Goal: Transaction & Acquisition: Subscribe to service/newsletter

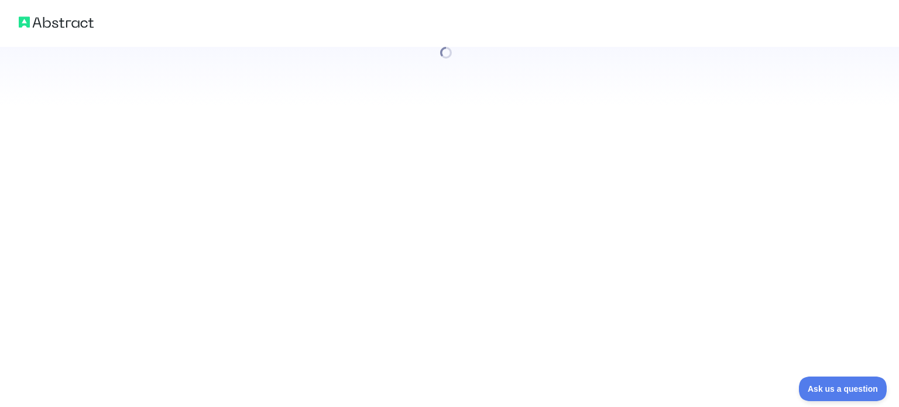
click at [517, 283] on div at bounding box center [449, 203] width 899 height 407
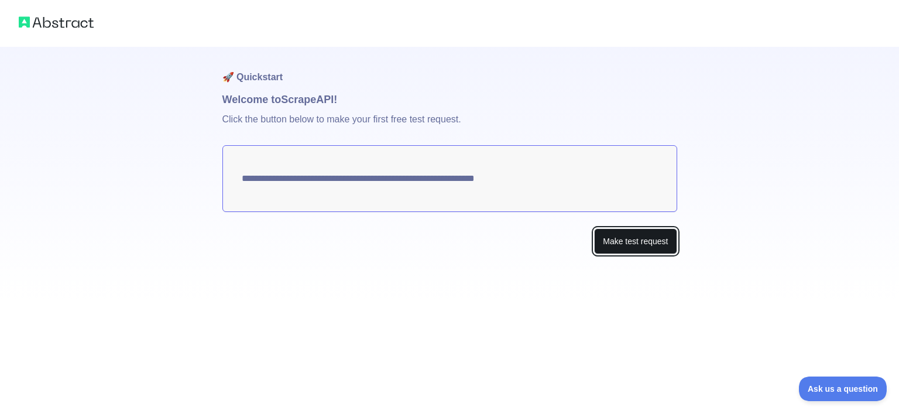
click at [601, 237] on button "Make test request" at bounding box center [635, 241] width 82 height 26
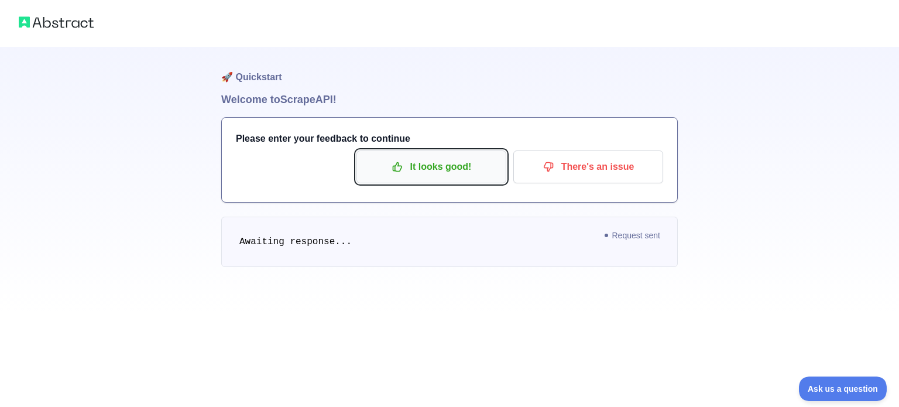
click at [461, 154] on button "It looks good!" at bounding box center [431, 166] width 150 height 33
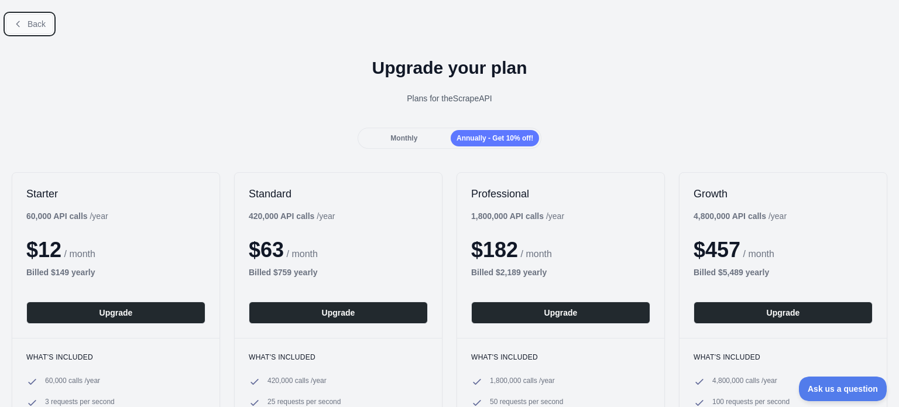
click at [42, 25] on span "Back" at bounding box center [36, 23] width 18 height 9
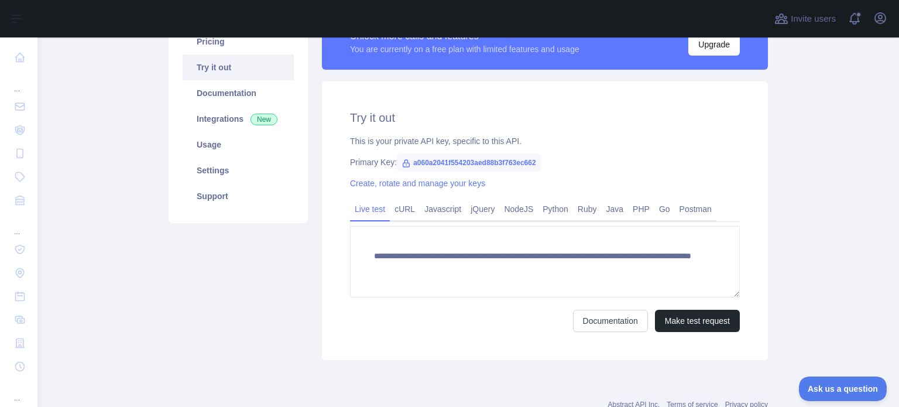
scroll to position [121, 0]
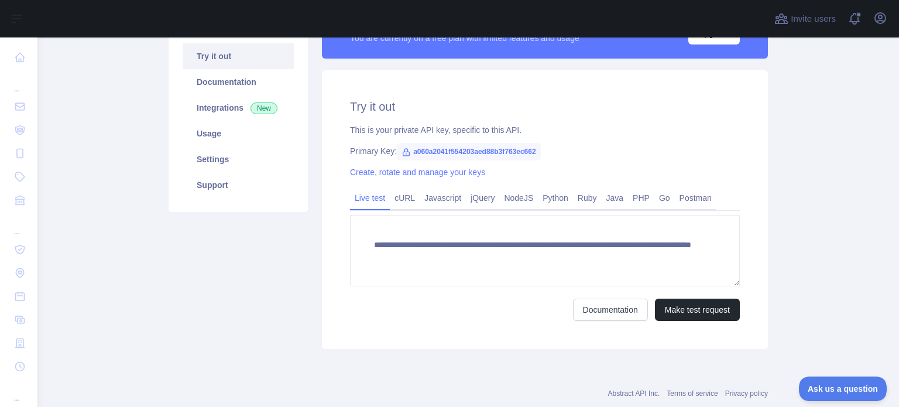
click at [465, 154] on span "a060a2041f554203aed88b3f763ec662" at bounding box center [469, 152] width 144 height 18
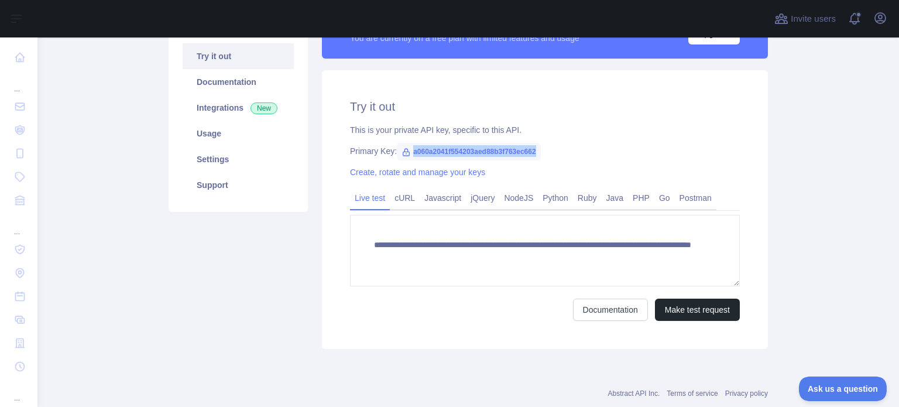
click at [465, 154] on span "a060a2041f554203aed88b3f763ec662" at bounding box center [469, 152] width 144 height 18
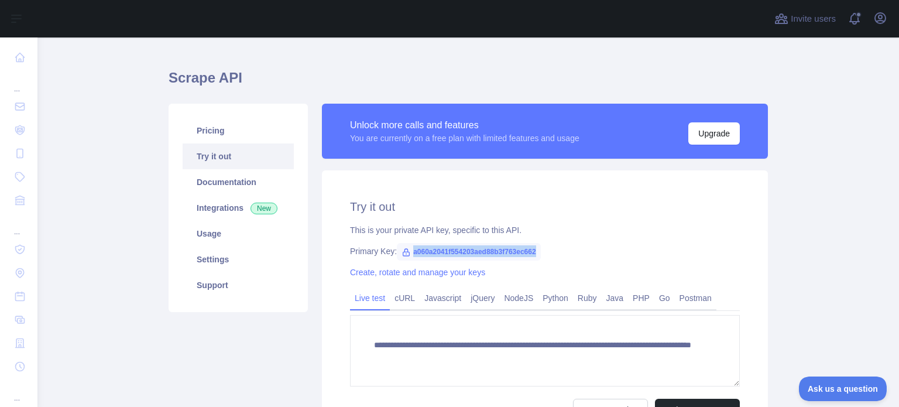
scroll to position [0, 0]
